Goal: Use online tool/utility: Utilize a website feature to perform a specific function

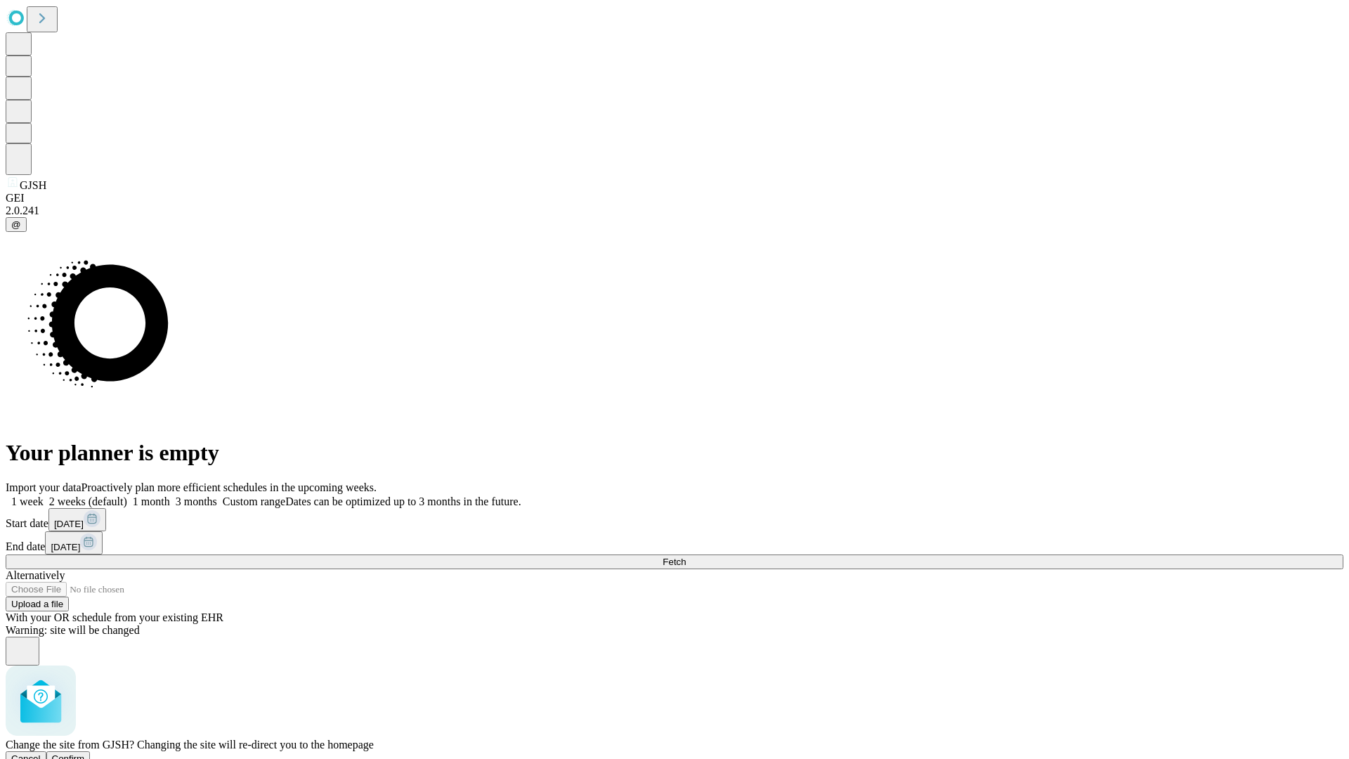
click at [85, 753] on span "Confirm" at bounding box center [68, 758] width 33 height 11
click at [44, 495] on label "1 week" at bounding box center [25, 501] width 38 height 12
click at [686, 557] on span "Fetch" at bounding box center [674, 562] width 23 height 11
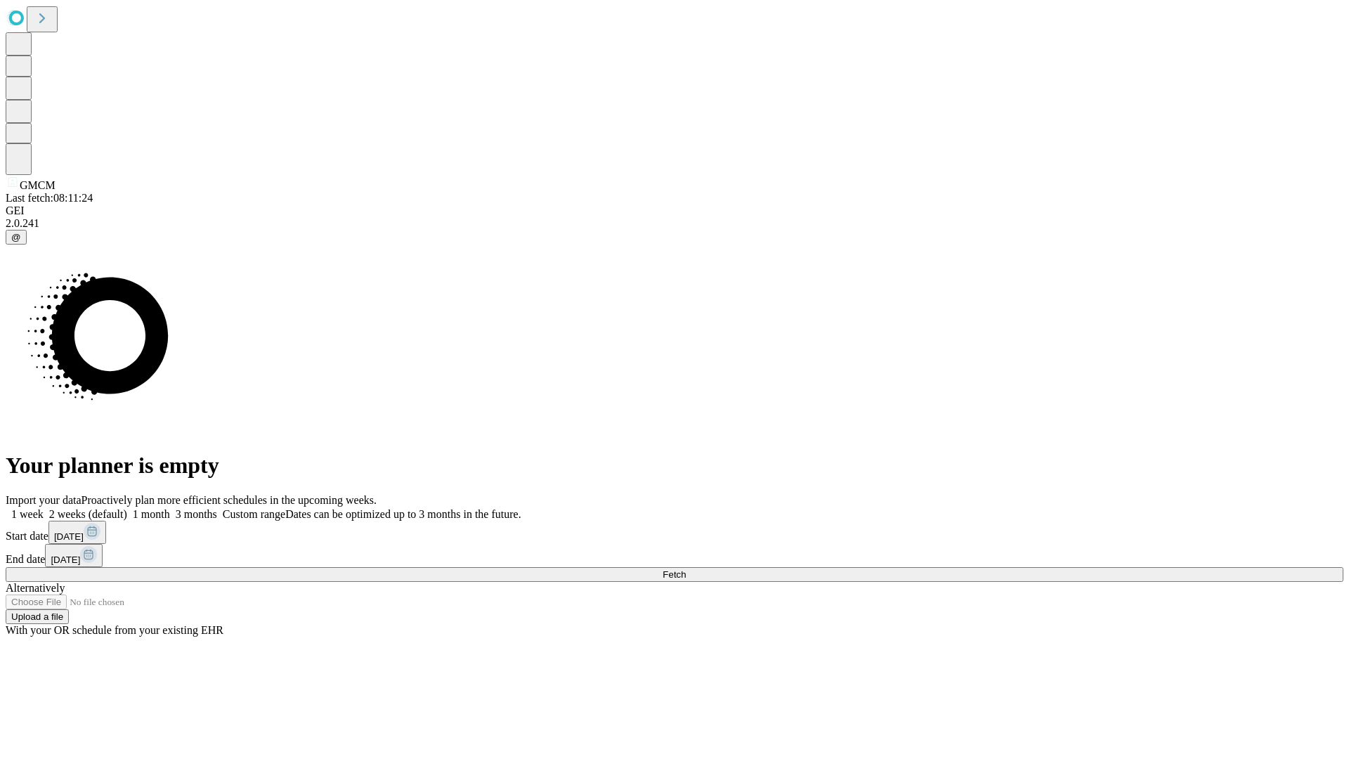
click at [44, 508] on label "1 week" at bounding box center [25, 514] width 38 height 12
click at [686, 569] on span "Fetch" at bounding box center [674, 574] width 23 height 11
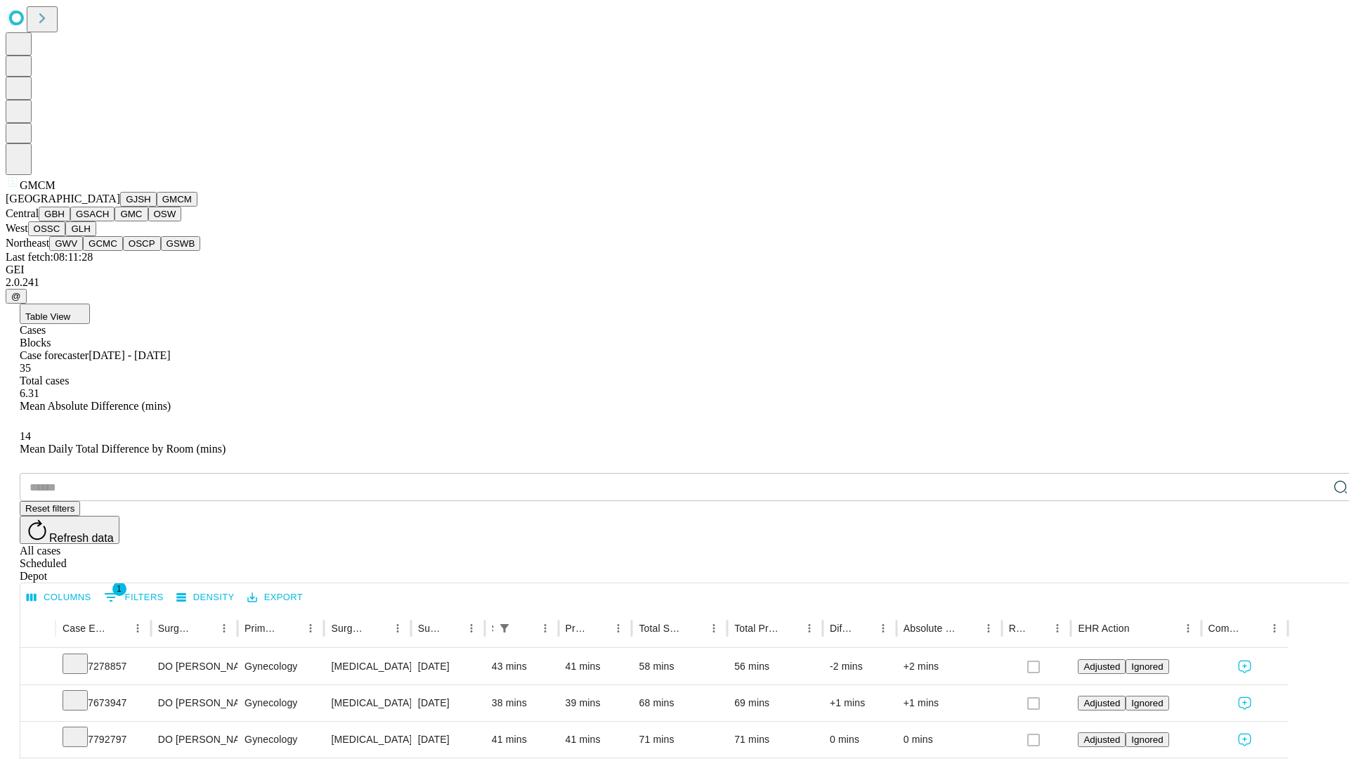
click at [70, 221] on button "GBH" at bounding box center [55, 214] width 32 height 15
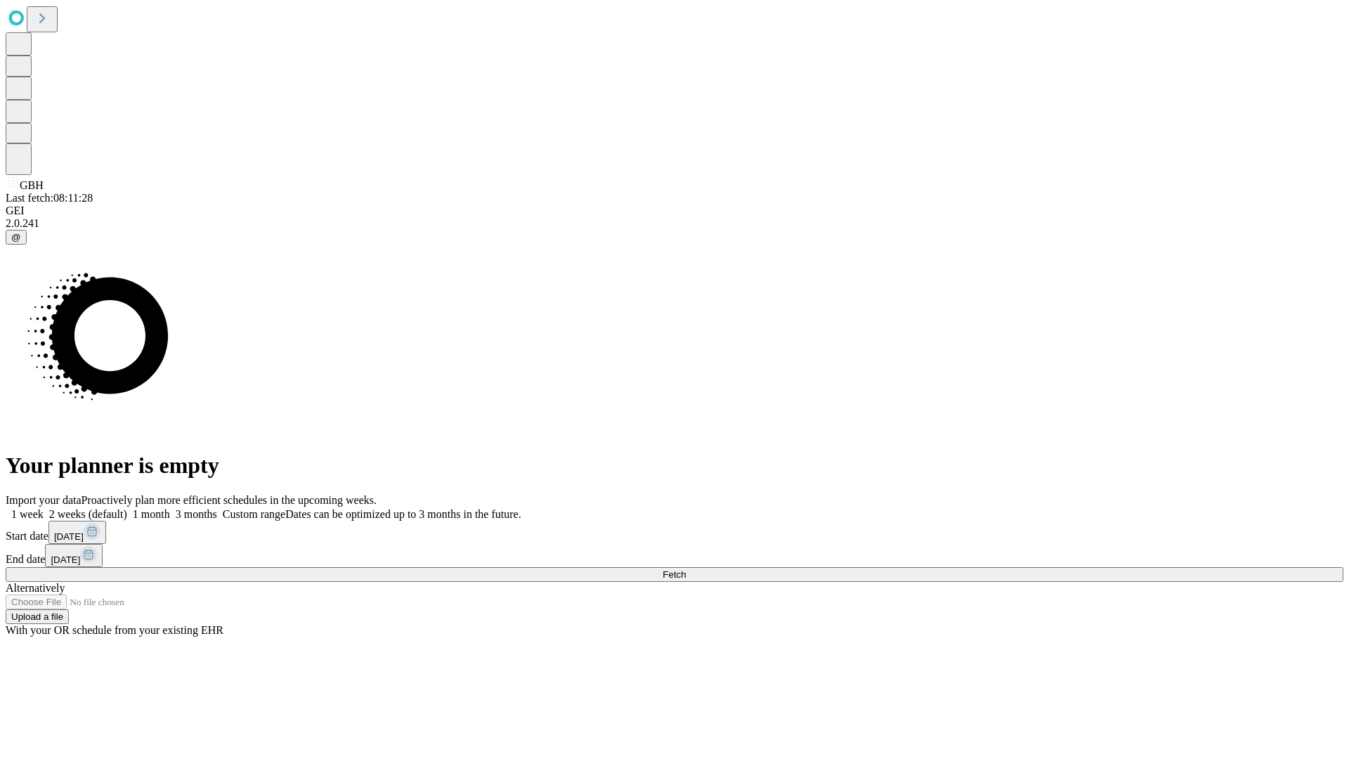
click at [44, 508] on label "1 week" at bounding box center [25, 514] width 38 height 12
click at [686, 569] on span "Fetch" at bounding box center [674, 574] width 23 height 11
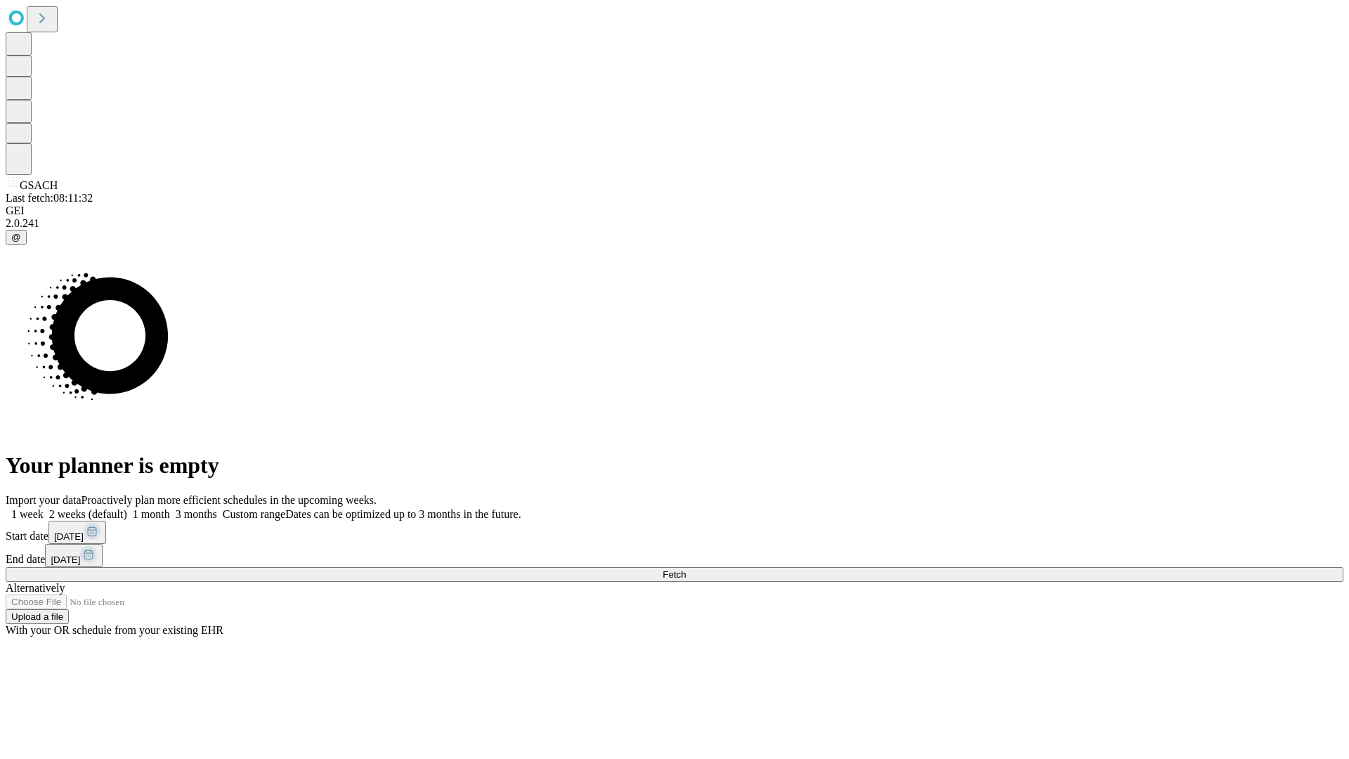
click at [44, 508] on label "1 week" at bounding box center [25, 514] width 38 height 12
click at [686, 569] on span "Fetch" at bounding box center [674, 574] width 23 height 11
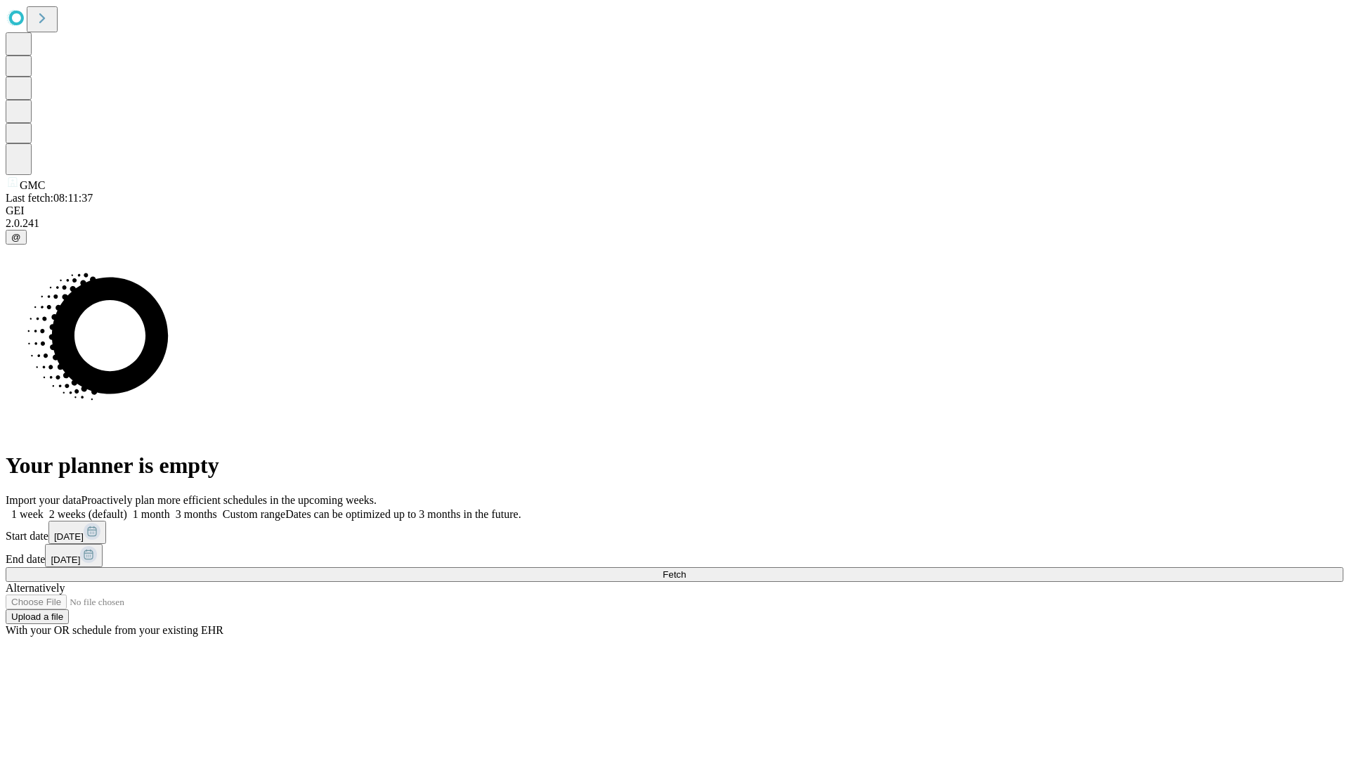
click at [44, 508] on label "1 week" at bounding box center [25, 514] width 38 height 12
click at [686, 569] on span "Fetch" at bounding box center [674, 574] width 23 height 11
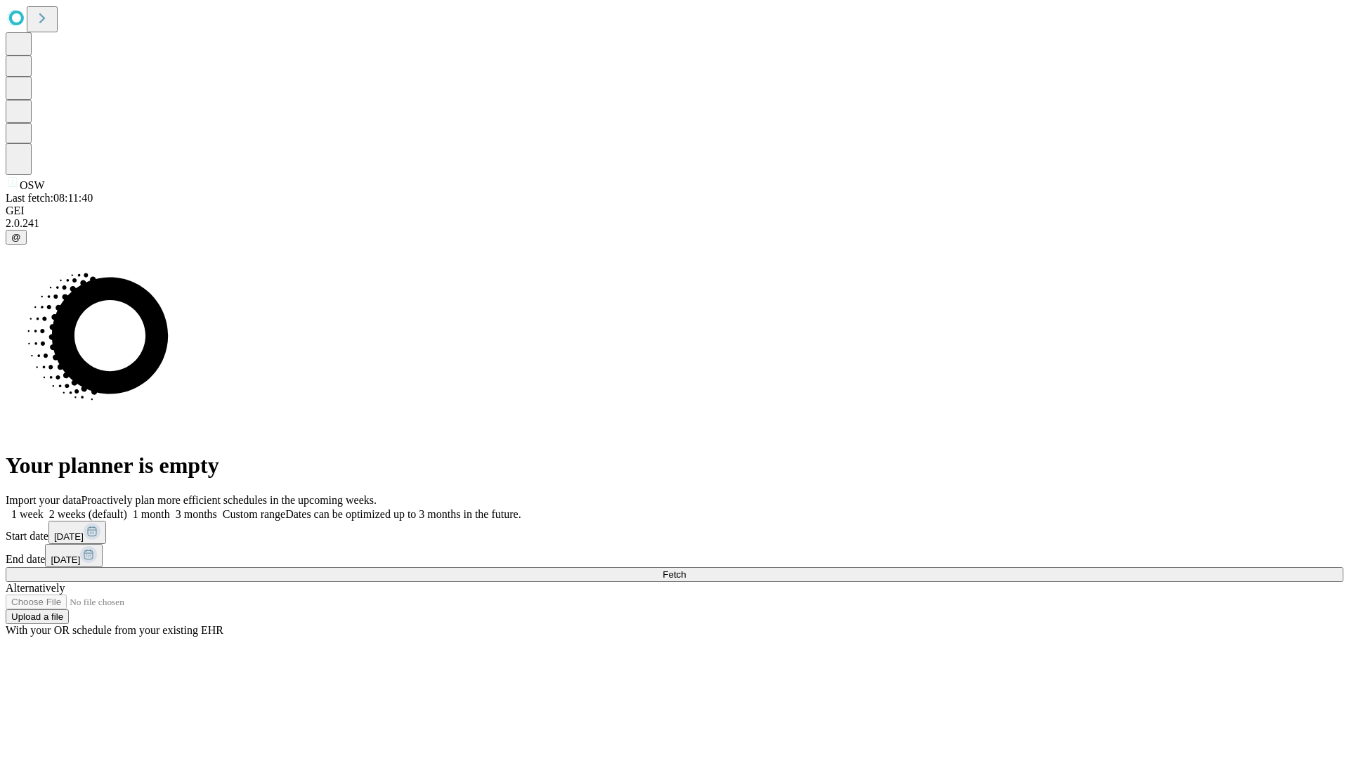
click at [44, 508] on label "1 week" at bounding box center [25, 514] width 38 height 12
click at [686, 569] on span "Fetch" at bounding box center [674, 574] width 23 height 11
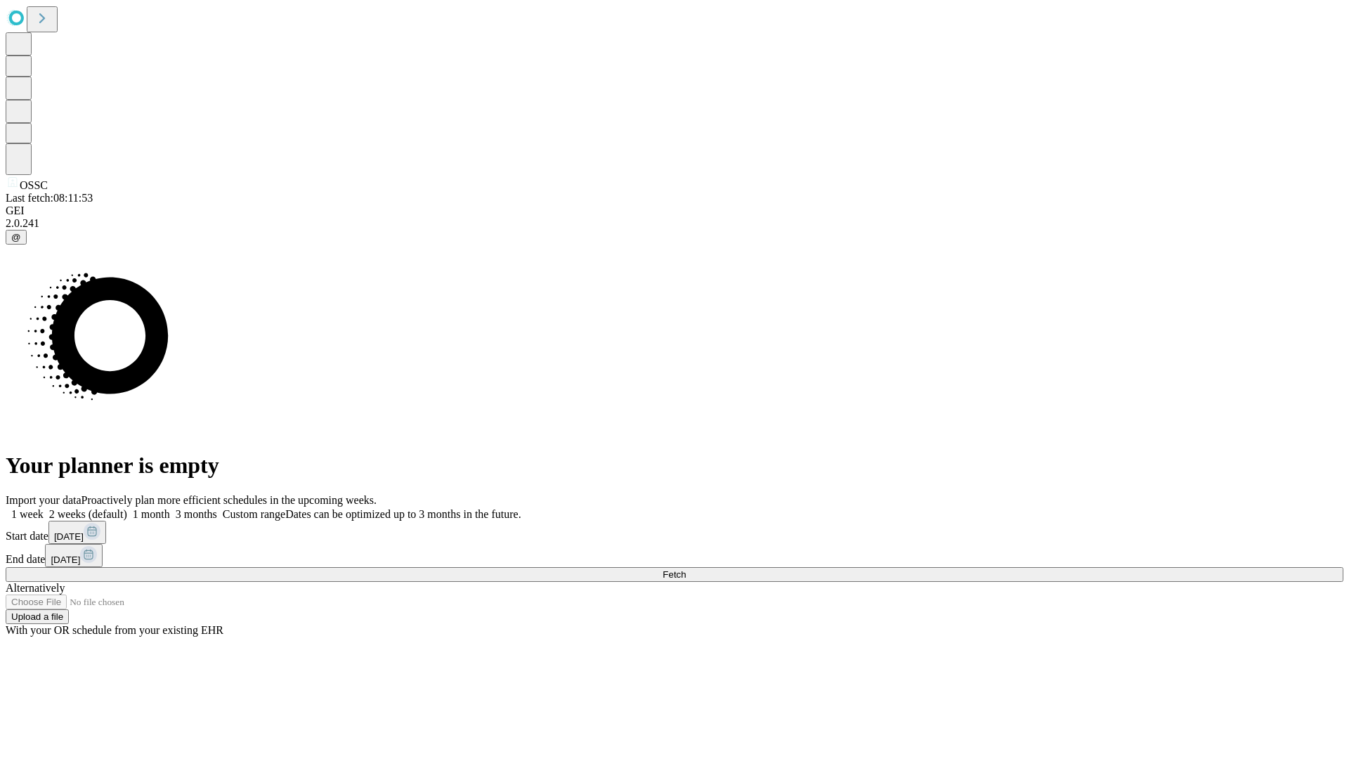
click at [44, 508] on label "1 week" at bounding box center [25, 514] width 38 height 12
click at [686, 569] on span "Fetch" at bounding box center [674, 574] width 23 height 11
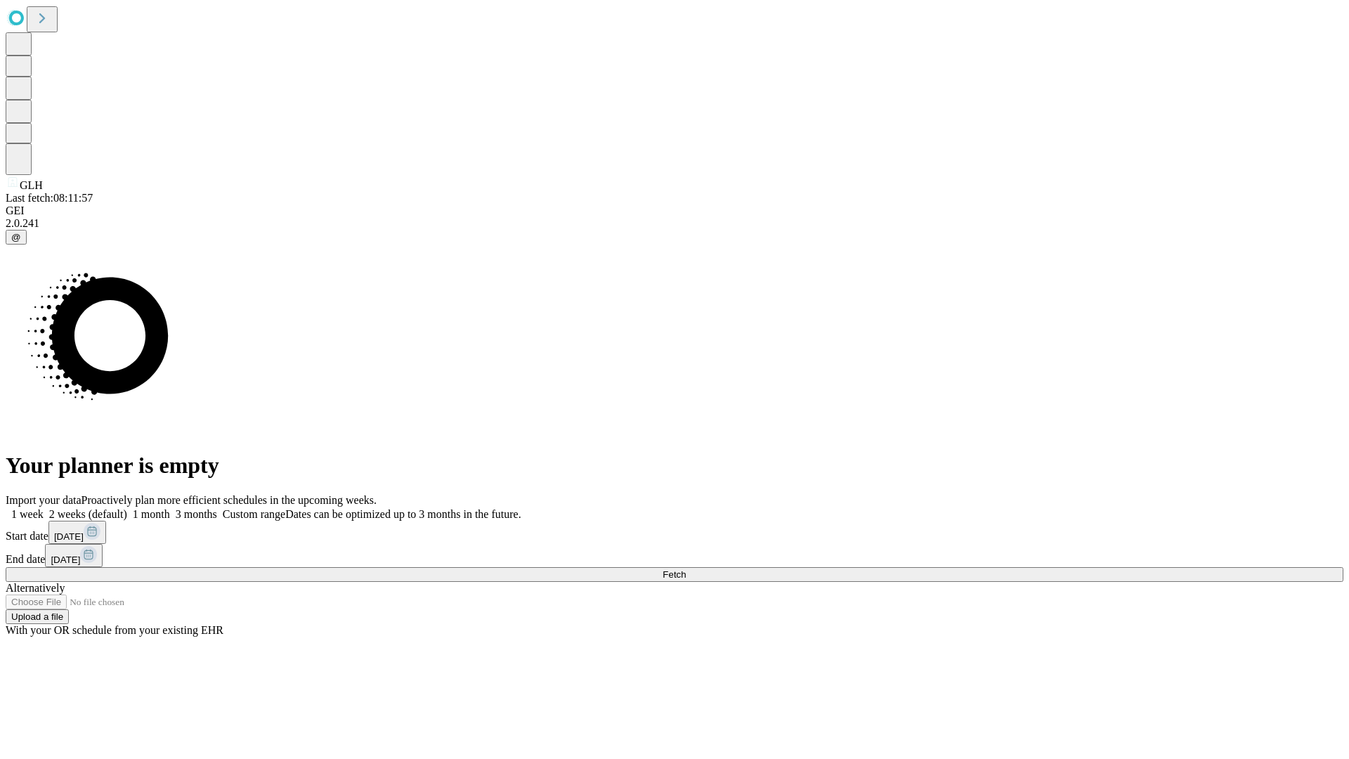
click at [44, 508] on label "1 week" at bounding box center [25, 514] width 38 height 12
click at [686, 569] on span "Fetch" at bounding box center [674, 574] width 23 height 11
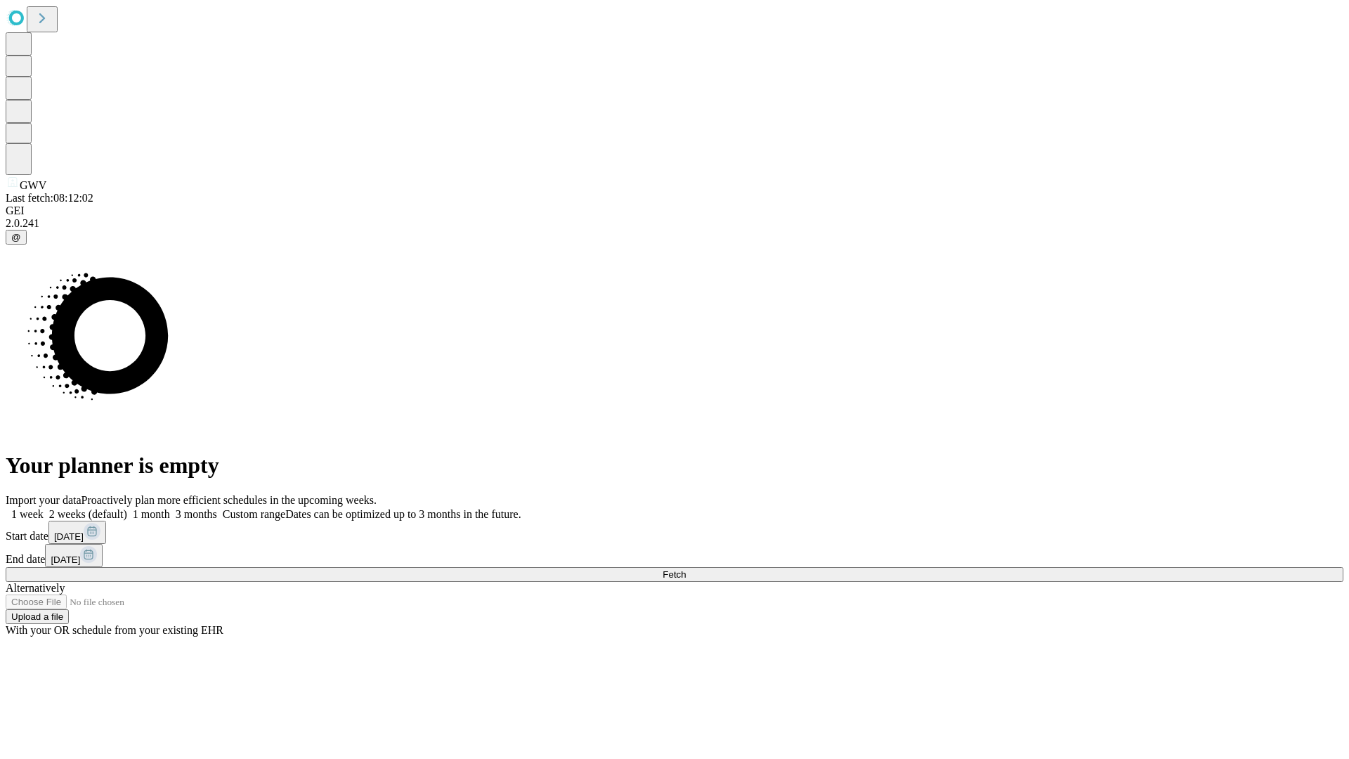
click at [686, 569] on span "Fetch" at bounding box center [674, 574] width 23 height 11
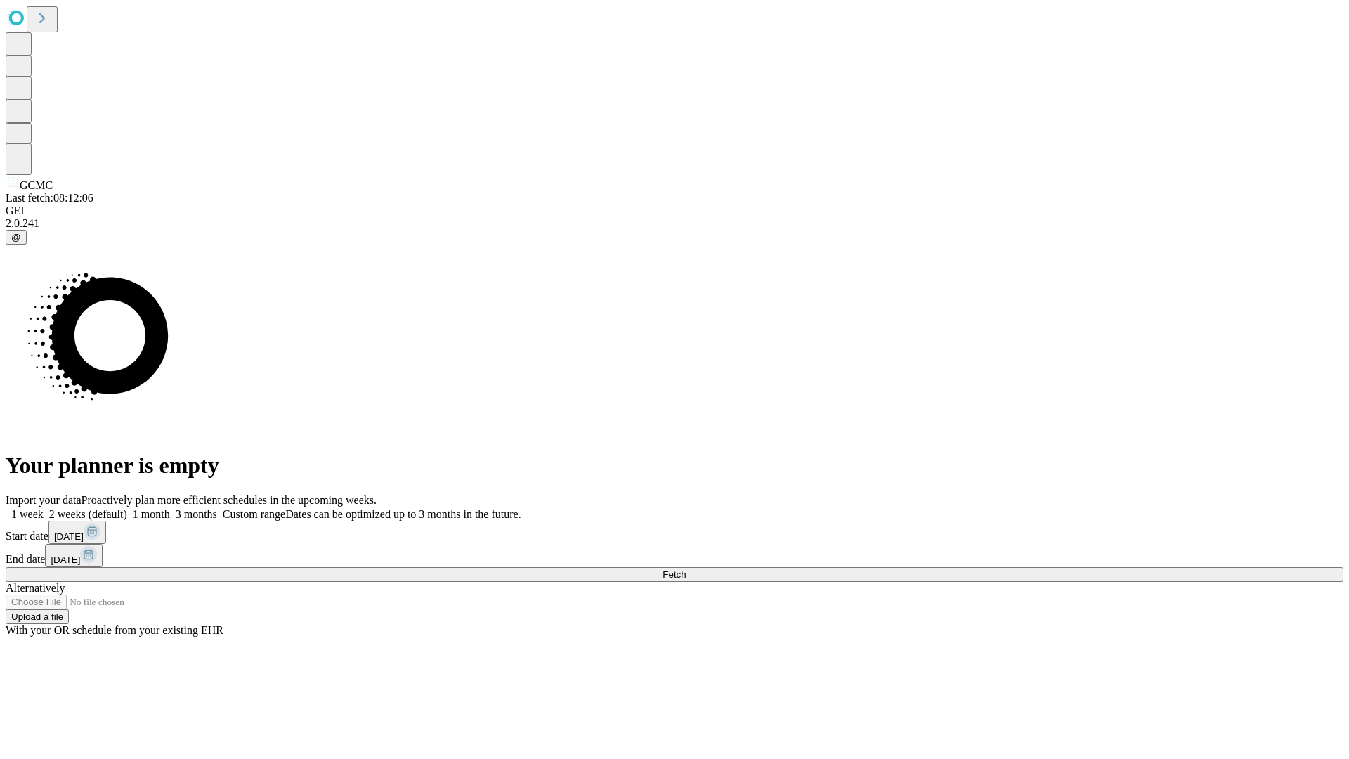
click at [44, 508] on label "1 week" at bounding box center [25, 514] width 38 height 12
click at [686, 569] on span "Fetch" at bounding box center [674, 574] width 23 height 11
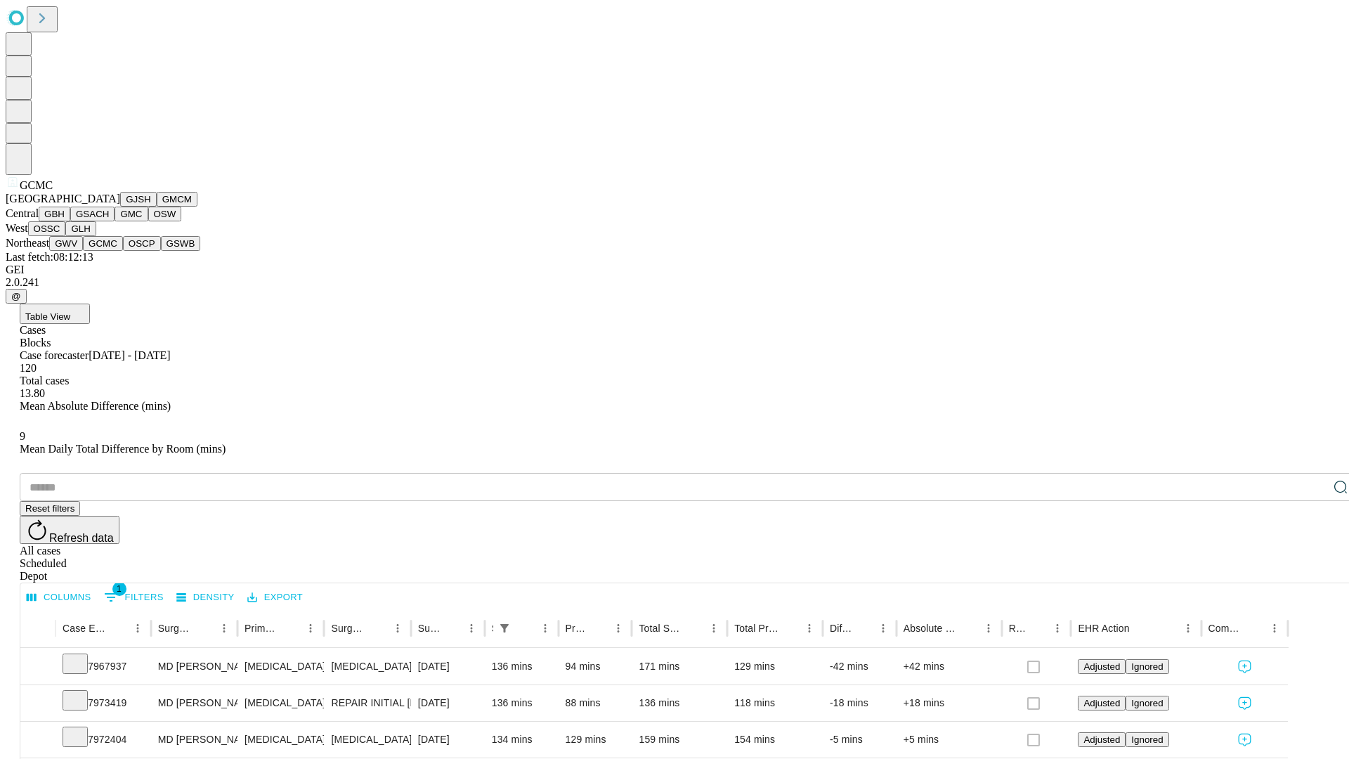
click at [123, 251] on button "OSCP" at bounding box center [142, 243] width 38 height 15
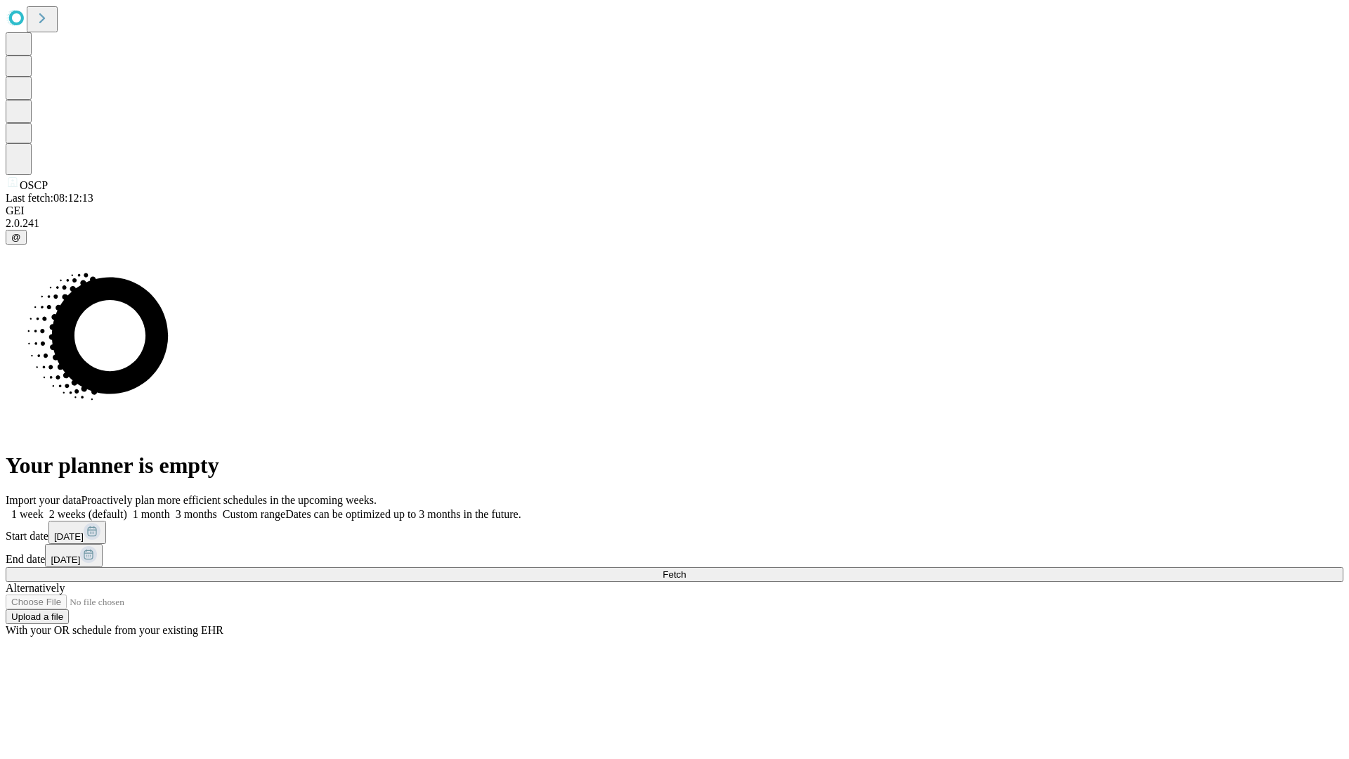
click at [686, 569] on span "Fetch" at bounding box center [674, 574] width 23 height 11
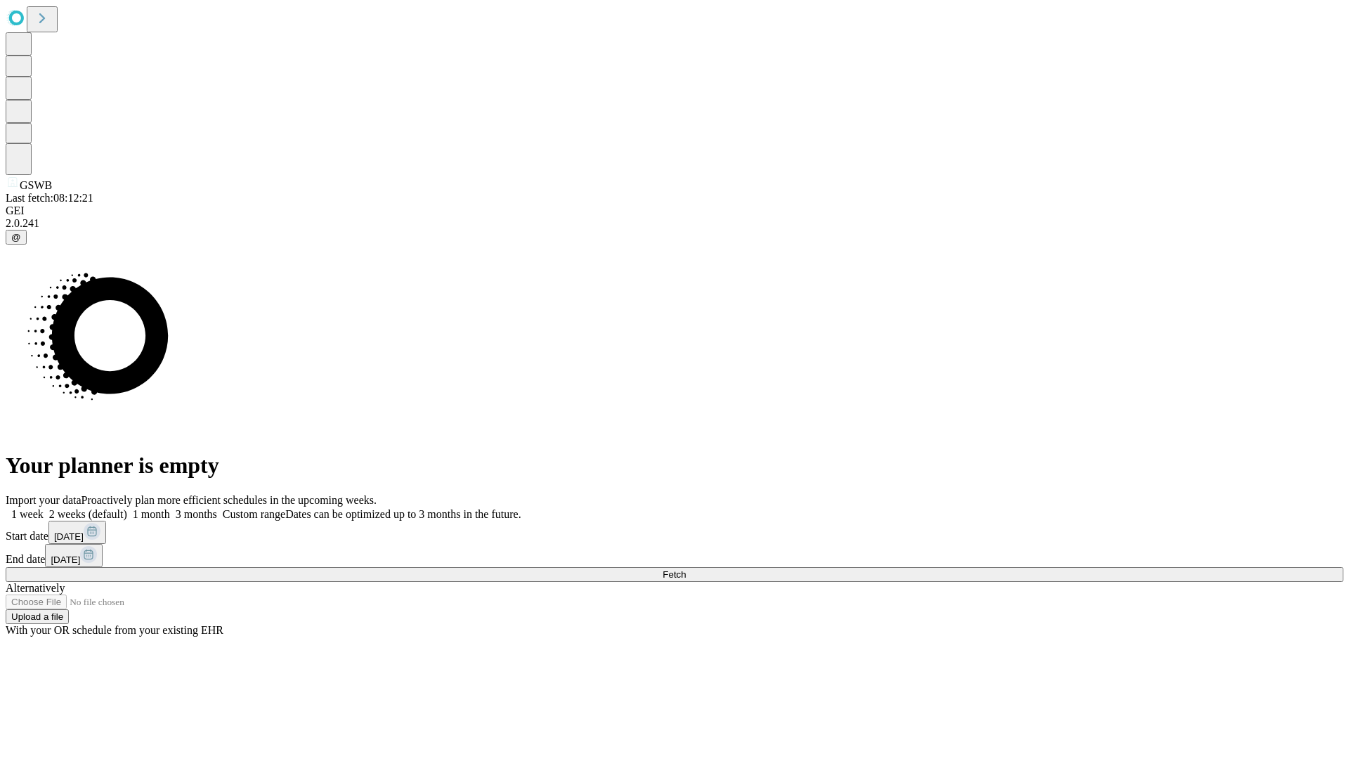
click at [44, 508] on label "1 week" at bounding box center [25, 514] width 38 height 12
click at [686, 569] on span "Fetch" at bounding box center [674, 574] width 23 height 11
